Goal: Task Accomplishment & Management: Complete application form

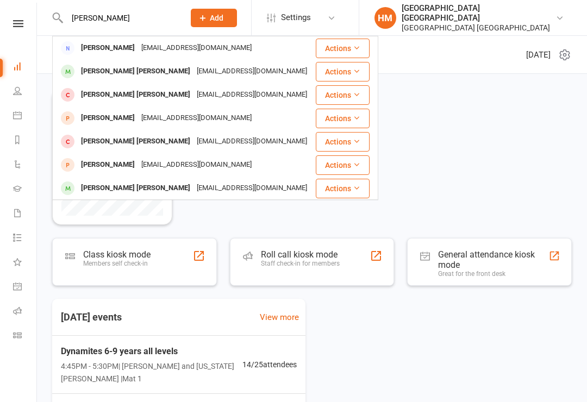
type input "[PERSON_NAME]"
click at [193, 75] on div "[EMAIL_ADDRESS][DOMAIN_NAME]" at bounding box center [251, 72] width 117 height 16
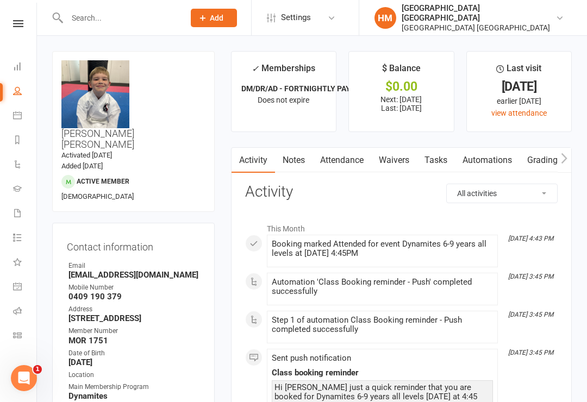
click at [391, 164] on link "Waivers" at bounding box center [394, 160] width 46 height 25
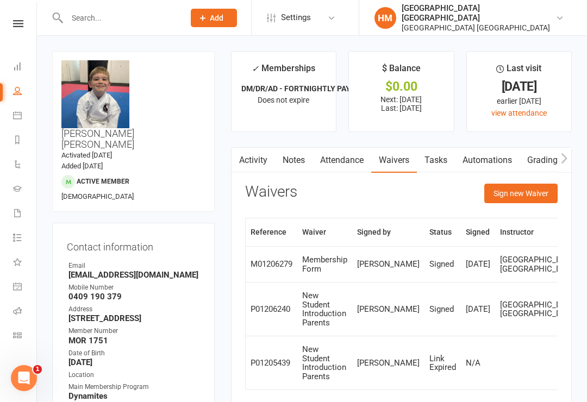
click at [537, 192] on button "Sign new Waiver" at bounding box center [520, 194] width 73 height 20
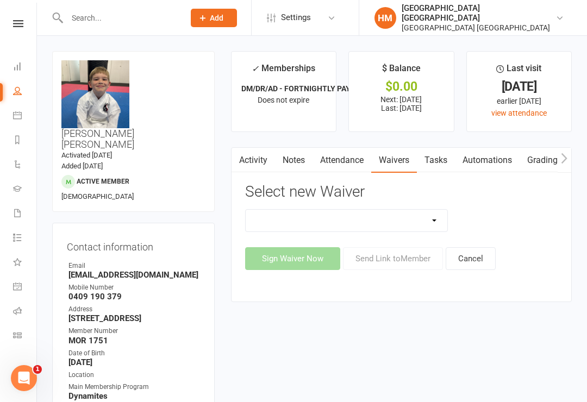
click at [391, 220] on select "App membership only Cancellation Form Change to payment frequency Fitness Chall…" at bounding box center [347, 221] width 202 height 22
select select "5375"
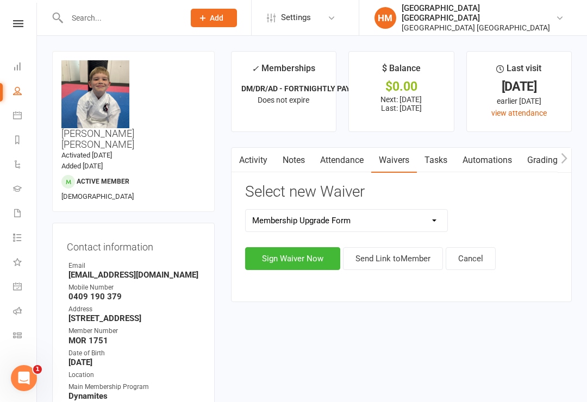
click at [305, 256] on button "Sign Waiver Now" at bounding box center [292, 258] width 95 height 23
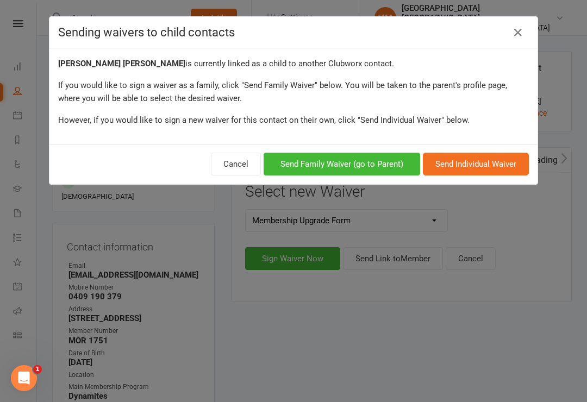
click at [361, 163] on button "Send Family Waiver (go to Parent)" at bounding box center [342, 164] width 157 height 23
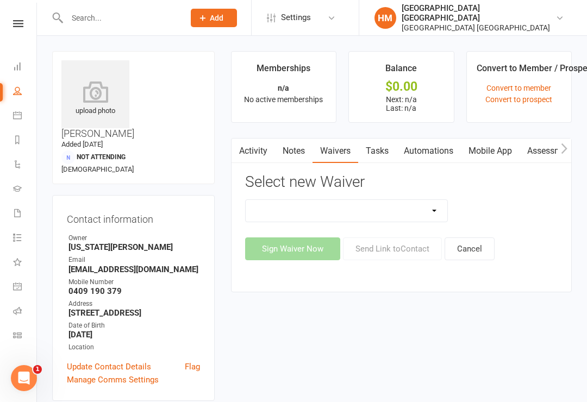
click at [399, 209] on select "App membership only Cancellation Form Change to payment frequency Fitness Chall…" at bounding box center [347, 211] width 202 height 22
select select "5375"
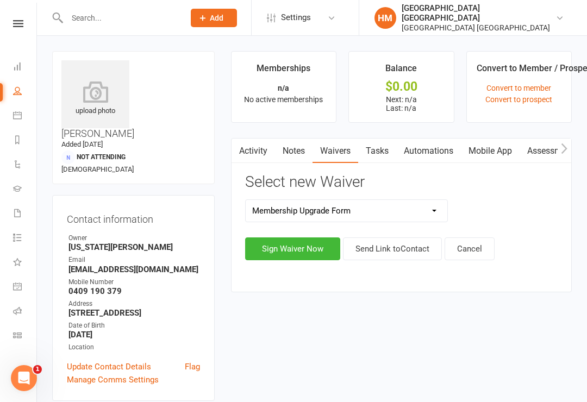
click at [310, 246] on button "Sign Waiver Now" at bounding box center [292, 248] width 95 height 23
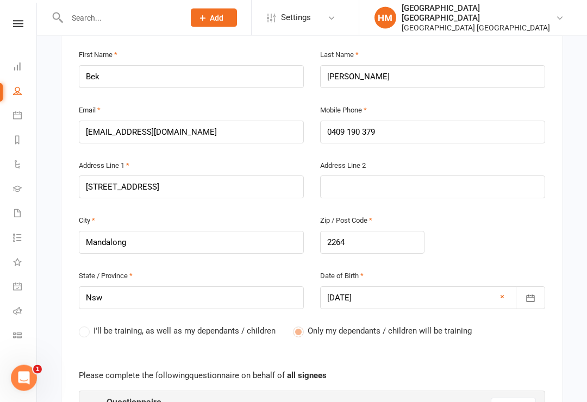
scroll to position [362, 0]
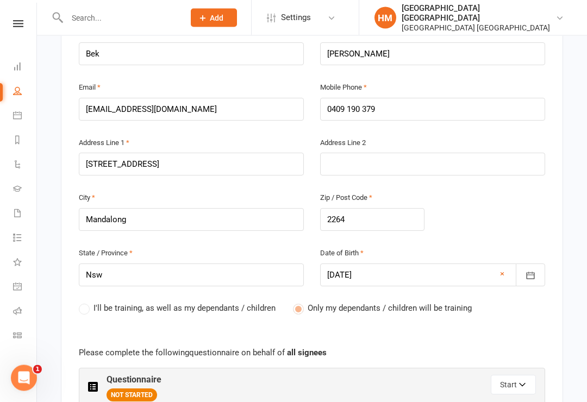
click at [516, 376] on button "Start" at bounding box center [513, 386] width 45 height 20
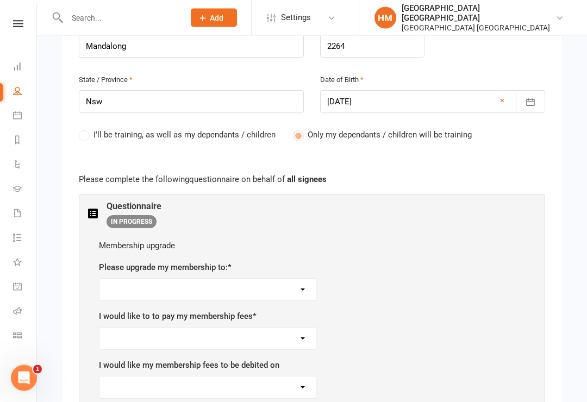
scroll to position [536, 0]
click at [123, 279] on select "Dynamites - transition from Kindymites ($45 per week per person) BBC - 3 lesson…" at bounding box center [207, 290] width 216 height 22
select select "BBC - 3 lessons x per week including add on programs ($50 per week per person)"
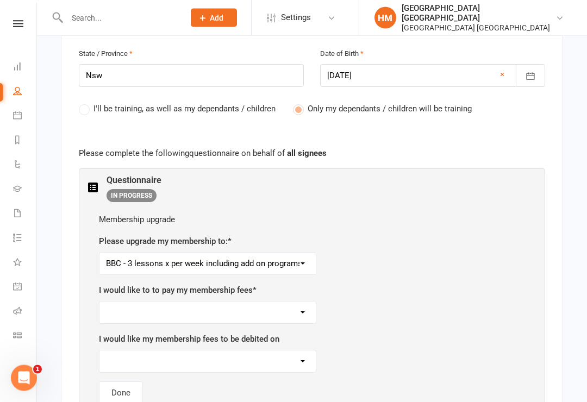
scroll to position [576, 0]
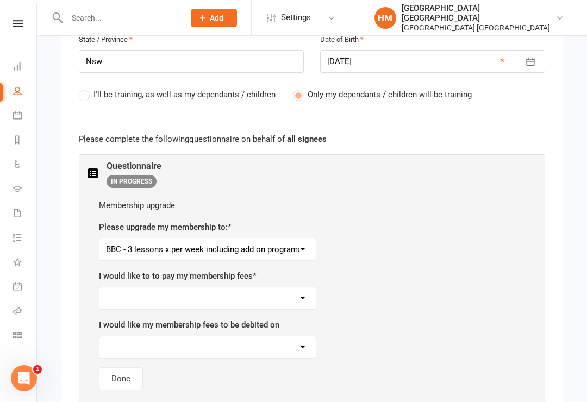
click at [115, 287] on select "As per current schedule Weekly Fortnightly" at bounding box center [207, 298] width 216 height 22
select select "As per current schedule"
click at [118, 336] on select "As per current schedule Mondays Tuesdays Wednesdays Thursdays Fridays" at bounding box center [207, 347] width 216 height 22
select select "As per current schedule"
click at [116, 367] on button "Done" at bounding box center [121, 378] width 44 height 23
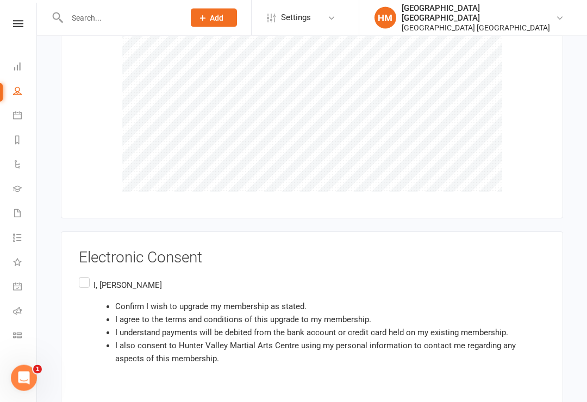
scroll to position [1823, 0]
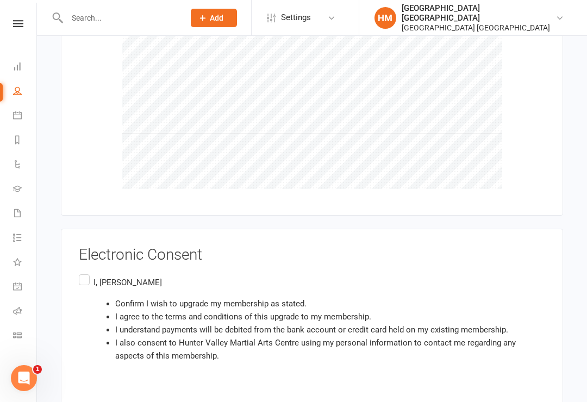
click at [82, 272] on label "I, [PERSON_NAME] Confirm I wish to upgrade my membership as stated. I agree to …" at bounding box center [312, 321] width 466 height 99
click at [82, 272] on input "I, [PERSON_NAME] Confirm I wish to upgrade my membership as stated. I agree to …" at bounding box center [82, 272] width 7 height 0
